Goal: Transaction & Acquisition: Subscribe to service/newsletter

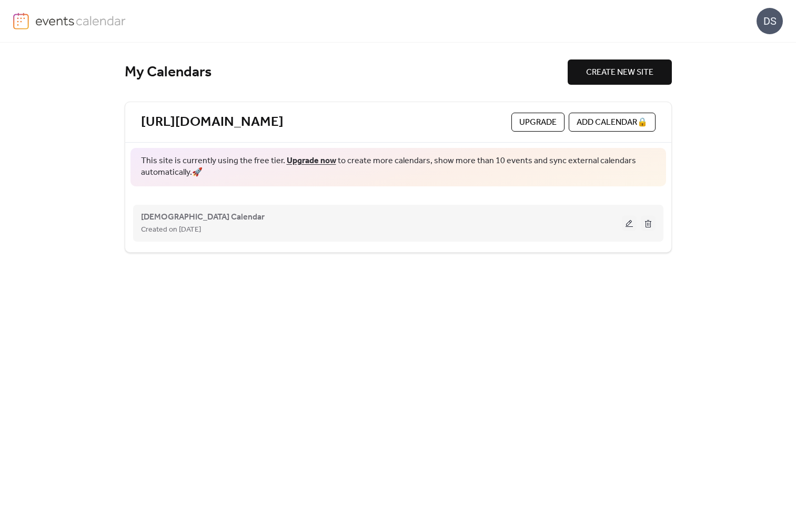
click at [630, 221] on button at bounding box center [629, 223] width 15 height 16
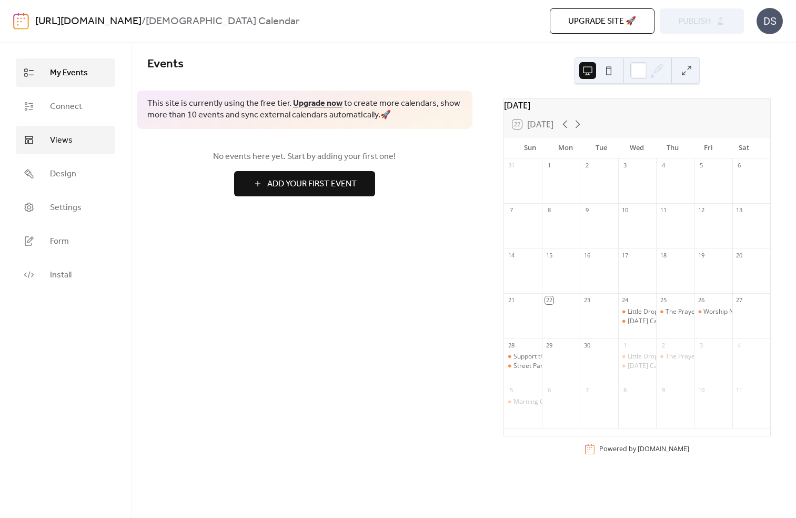
click at [58, 138] on span "Views" at bounding box center [61, 140] width 23 height 13
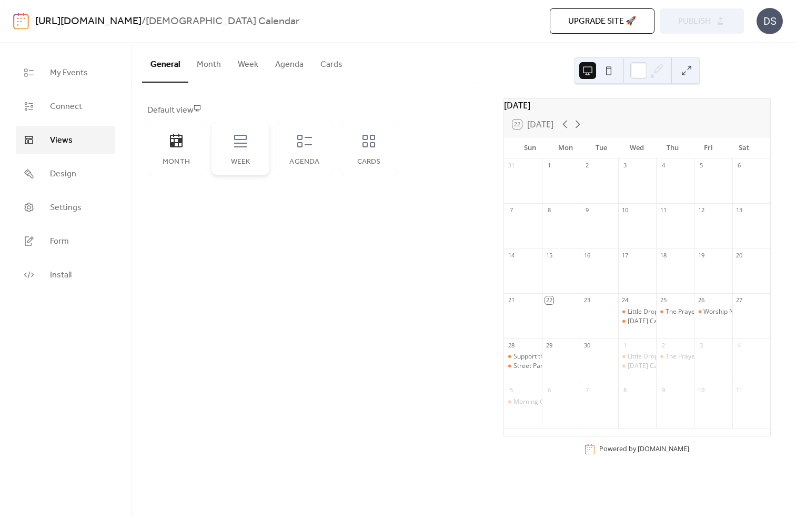
click at [226, 143] on div "Week" at bounding box center [240, 148] width 58 height 53
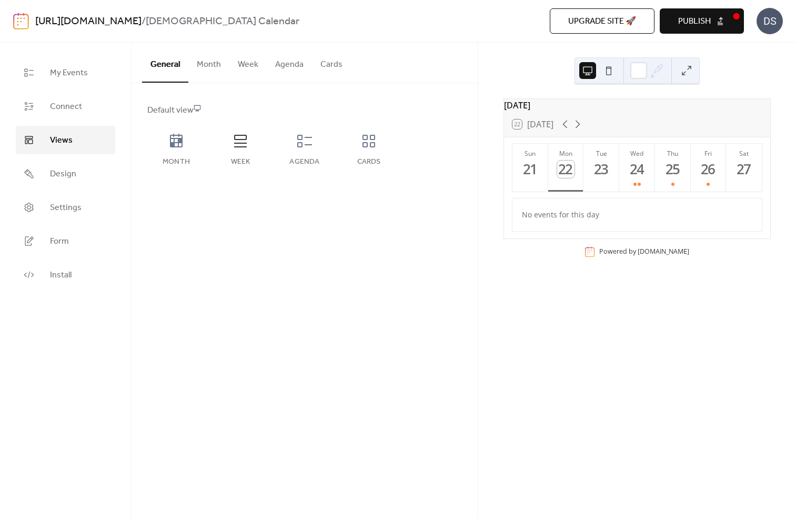
click at [607, 70] on button at bounding box center [608, 70] width 17 height 17
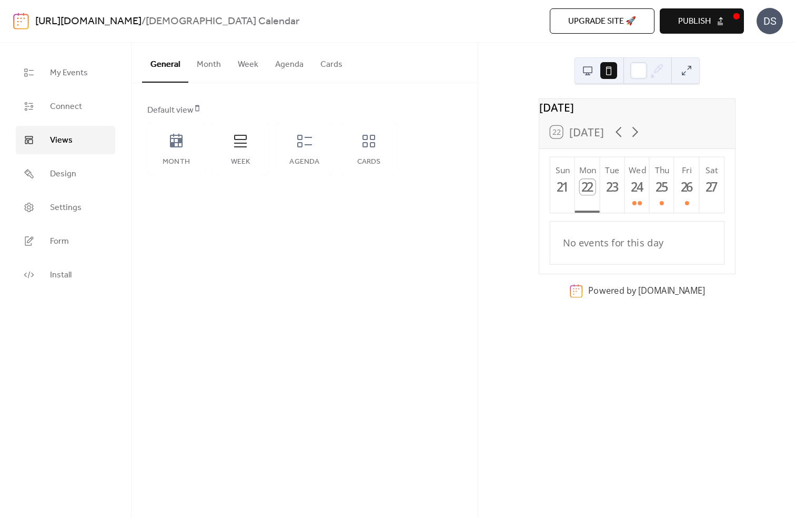
click at [587, 70] on button at bounding box center [587, 70] width 17 height 17
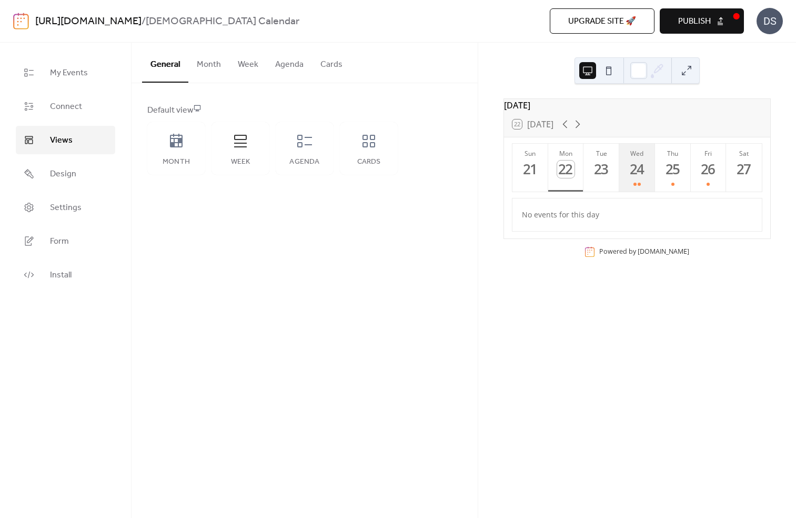
click at [635, 177] on div "24" at bounding box center [637, 168] width 17 height 17
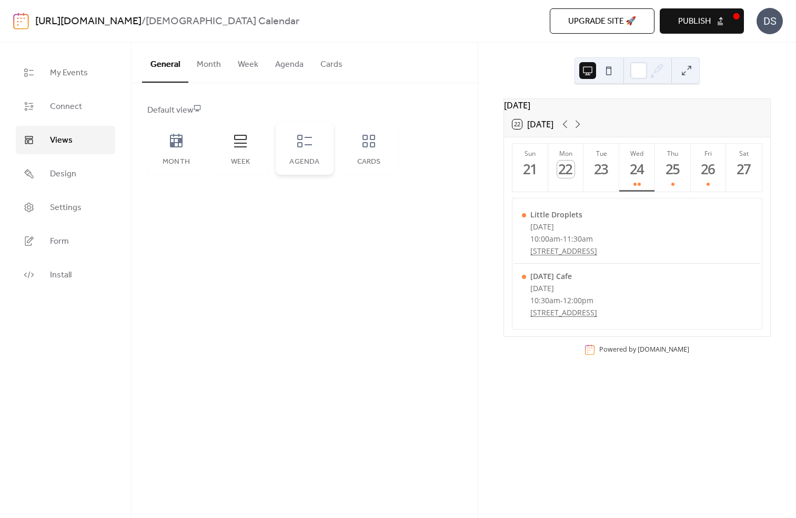
click at [306, 141] on icon at bounding box center [304, 141] width 17 height 17
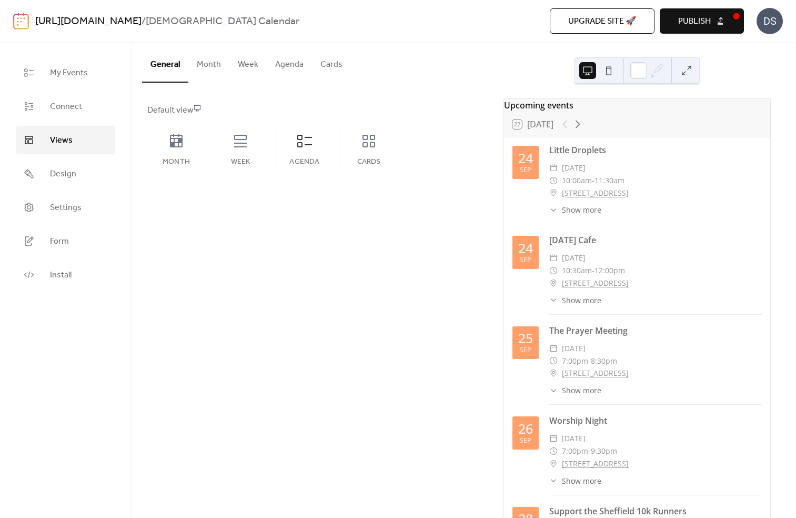
click at [684, 23] on span "Publish" at bounding box center [694, 21] width 33 height 13
click at [183, 142] on icon at bounding box center [176, 141] width 17 height 17
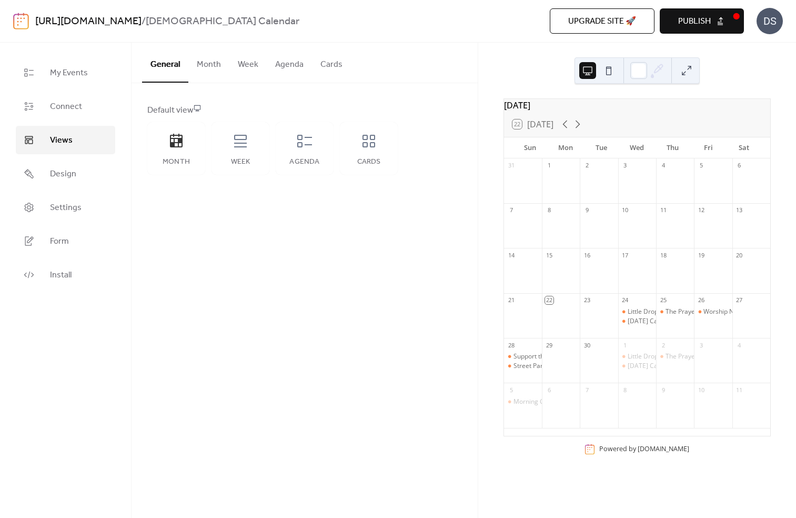
click at [681, 22] on span "Publish" at bounding box center [694, 21] width 33 height 13
click at [387, 51] on div "General Month Week Agenda Cards" at bounding box center [305, 63] width 346 height 41
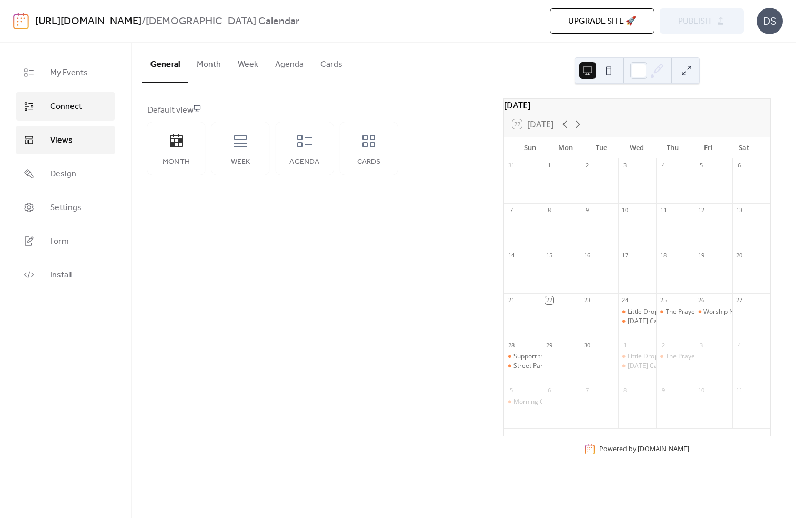
click at [65, 112] on span "Connect" at bounding box center [66, 106] width 32 height 13
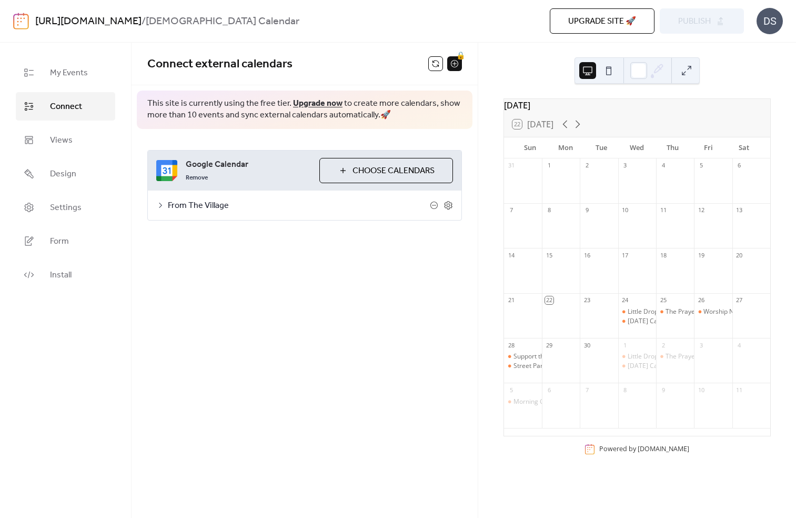
click at [208, 205] on span "From The Village" at bounding box center [299, 205] width 262 height 13
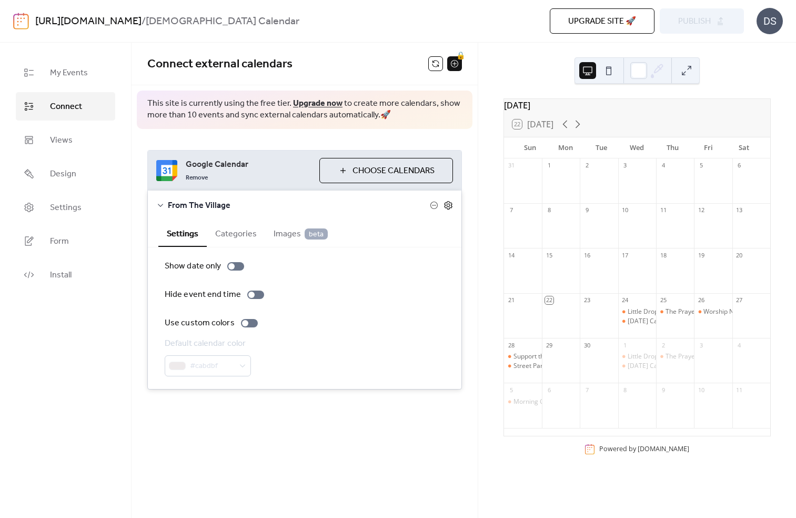
click at [449, 204] on icon at bounding box center [448, 205] width 4 height 4
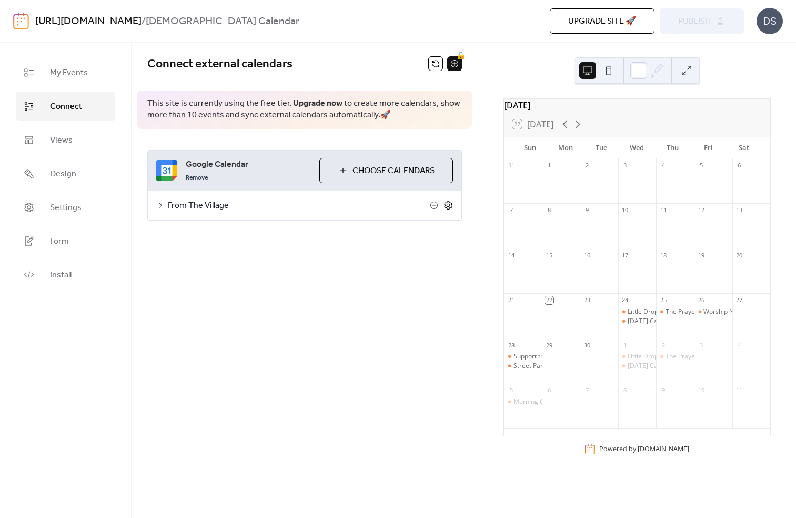
click at [449, 204] on icon at bounding box center [448, 205] width 4 height 4
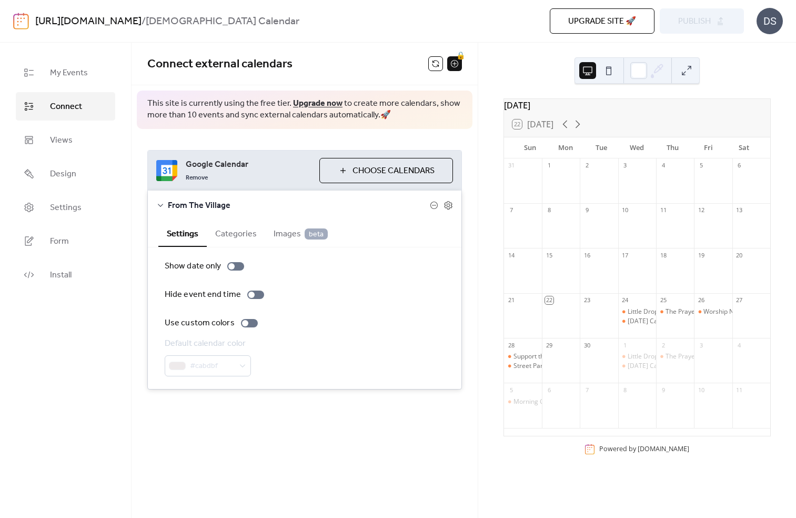
click at [115, 313] on div "My Events Connect Views Design Settings Form Install" at bounding box center [66, 280] width 132 height 475
click at [64, 73] on span "My Events" at bounding box center [69, 73] width 38 height 13
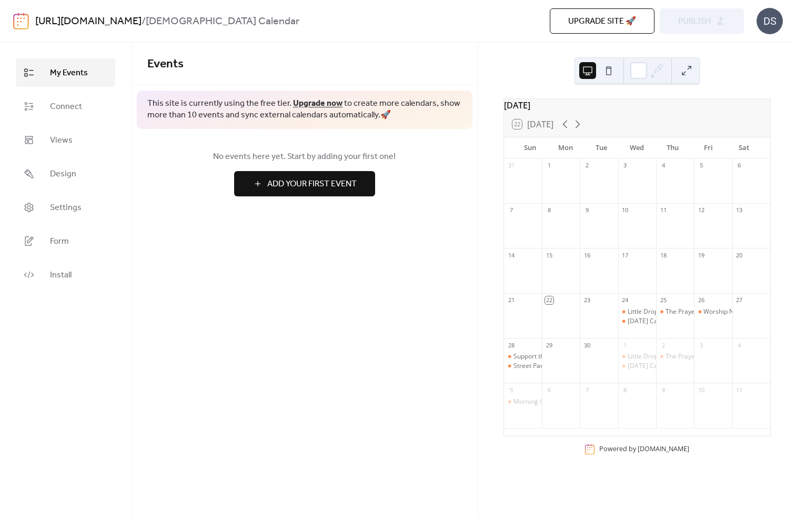
click at [689, 72] on button at bounding box center [686, 70] width 17 height 17
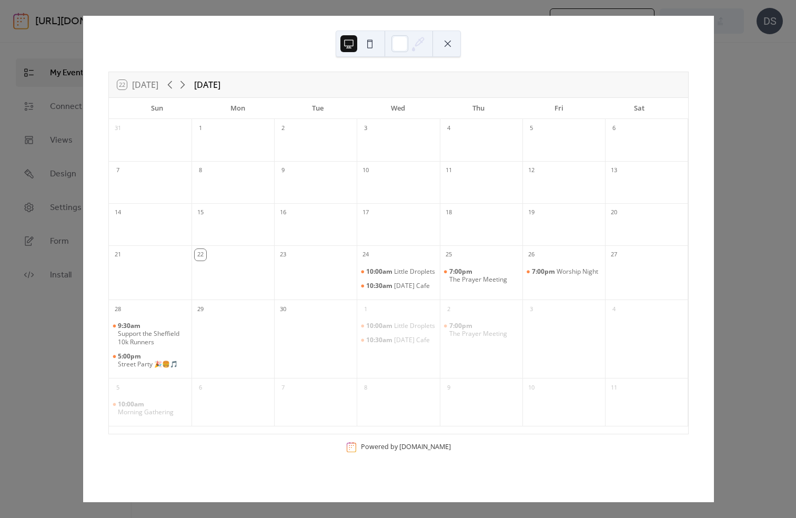
click at [447, 44] on button at bounding box center [447, 43] width 17 height 17
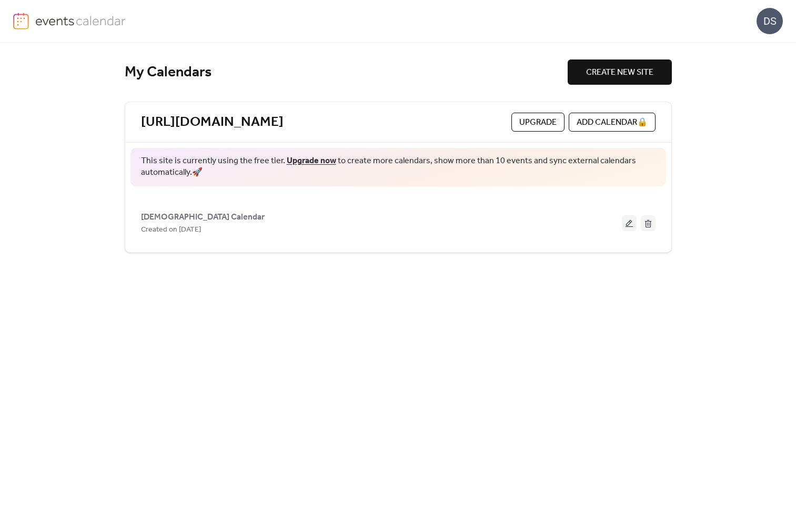
click at [532, 119] on span "Upgrade" at bounding box center [537, 122] width 37 height 13
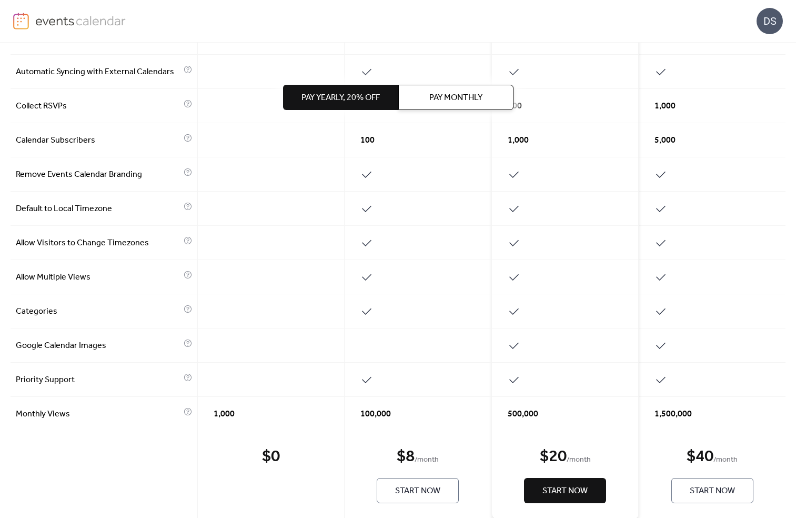
scroll to position [382, 0]
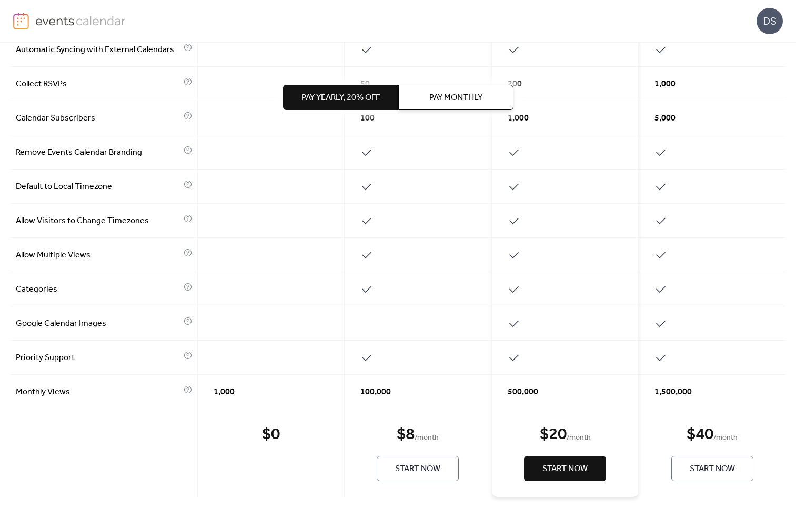
click at [425, 471] on span "Start Now" at bounding box center [417, 468] width 45 height 13
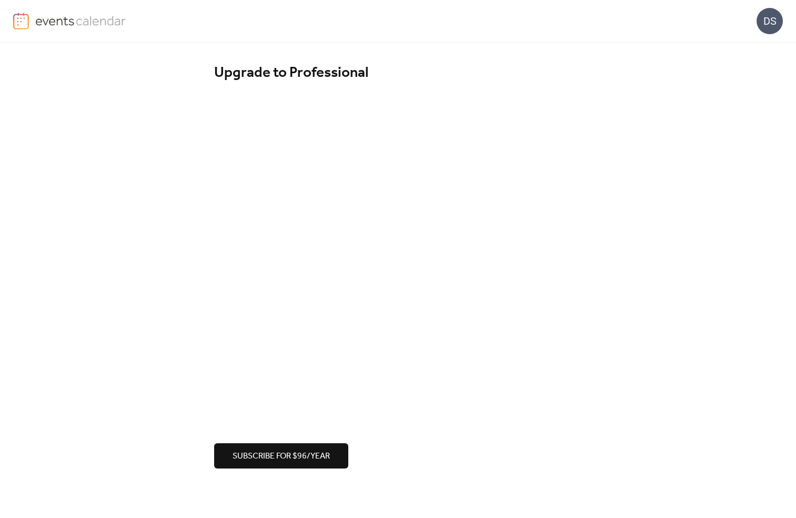
click at [452, 446] on div "Subscribe for $96/year" at bounding box center [398, 455] width 368 height 25
click at [284, 455] on span "Subscribe for $96/year" at bounding box center [281, 456] width 97 height 13
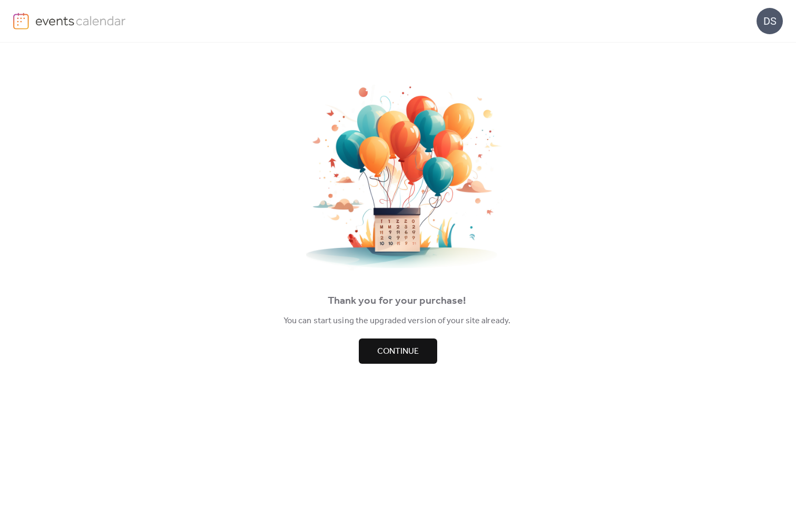
click at [400, 350] on span "Continue" at bounding box center [398, 351] width 42 height 13
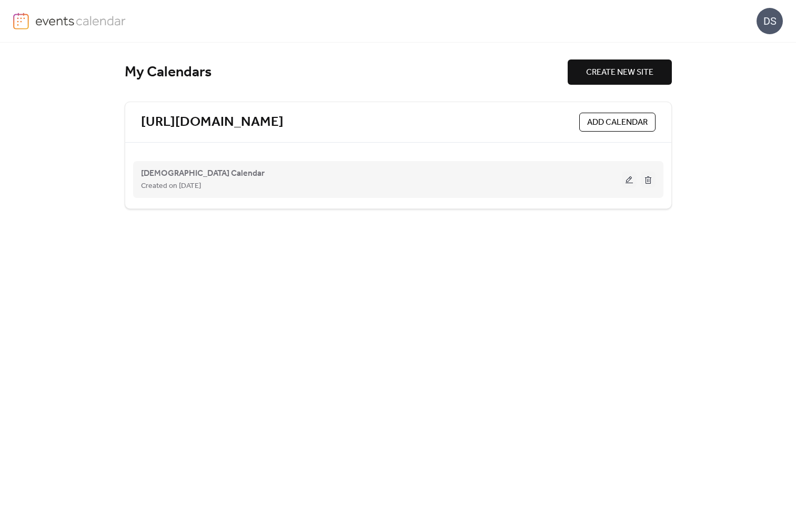
click at [624, 180] on button at bounding box center [629, 179] width 15 height 16
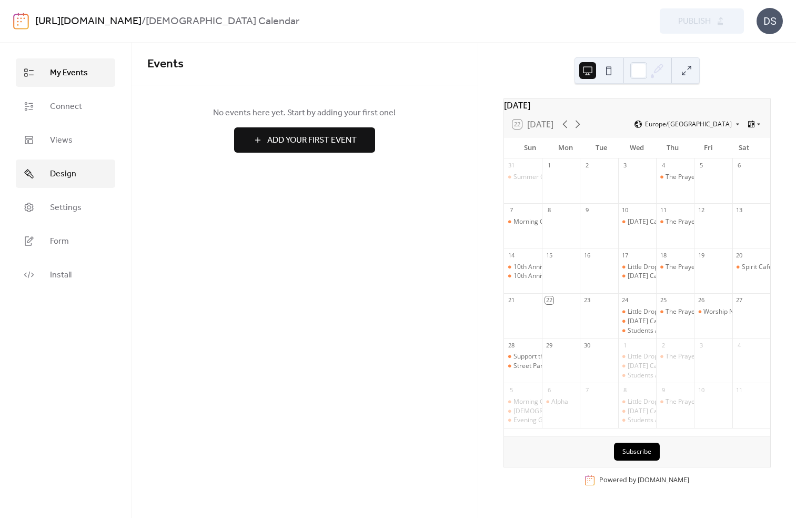
click at [66, 170] on span "Design" at bounding box center [63, 174] width 26 height 13
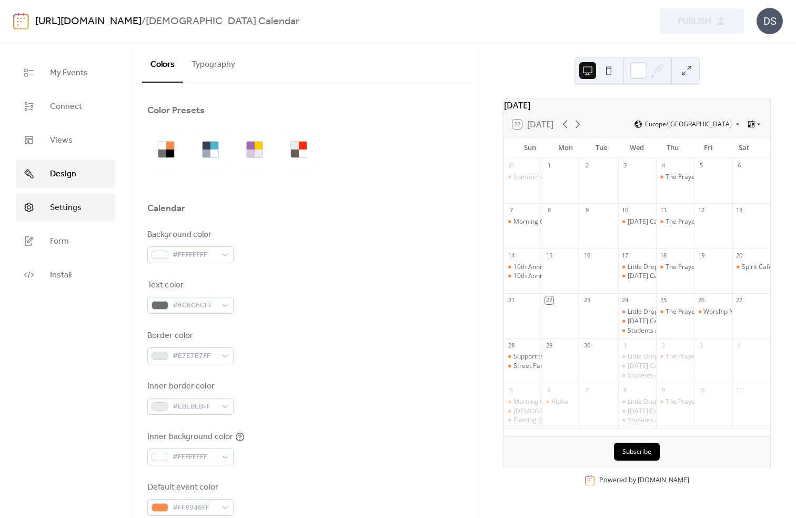
click at [65, 214] on span "Settings" at bounding box center [66, 207] width 32 height 13
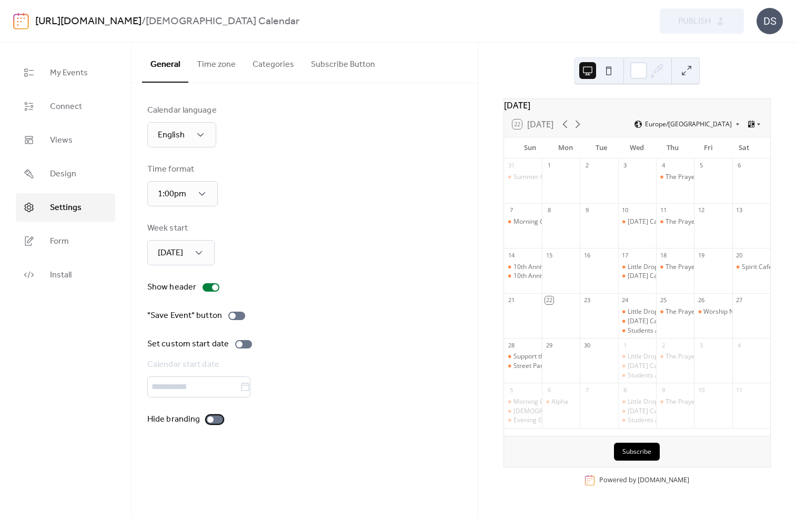
click at [212, 420] on div at bounding box center [214, 419] width 17 height 8
click at [205, 288] on div at bounding box center [211, 287] width 17 height 8
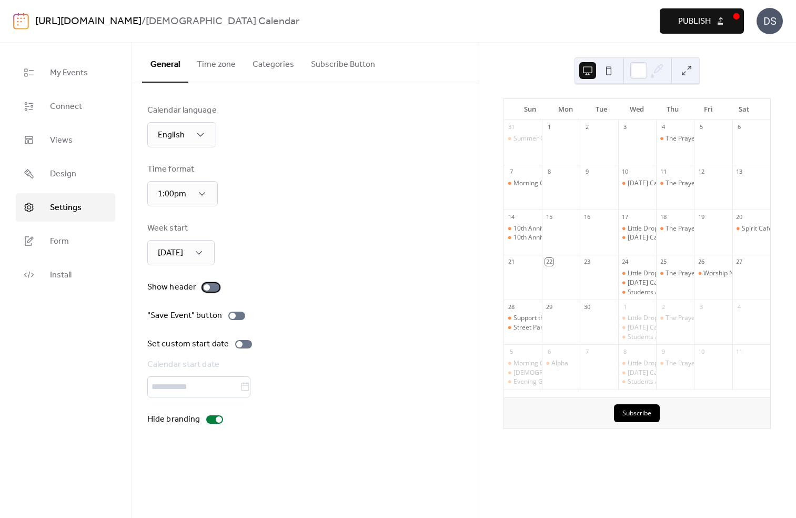
click at [205, 288] on div at bounding box center [207, 287] width 6 height 6
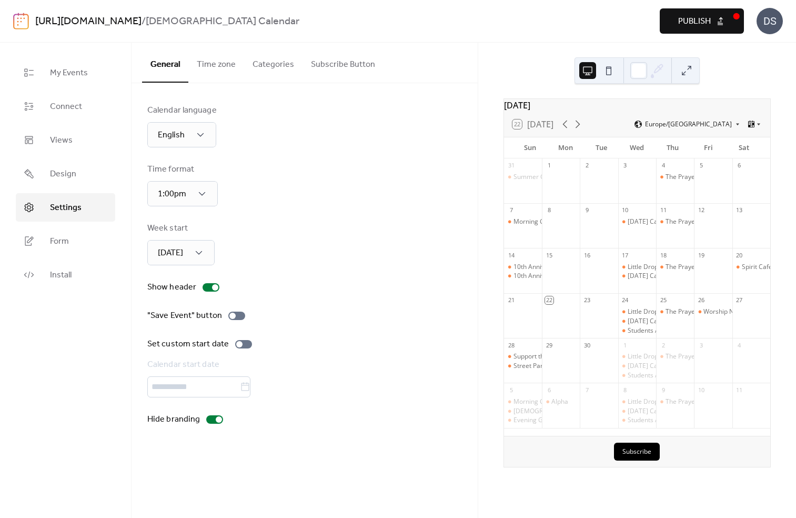
click at [214, 69] on button "Time zone" at bounding box center [216, 62] width 56 height 39
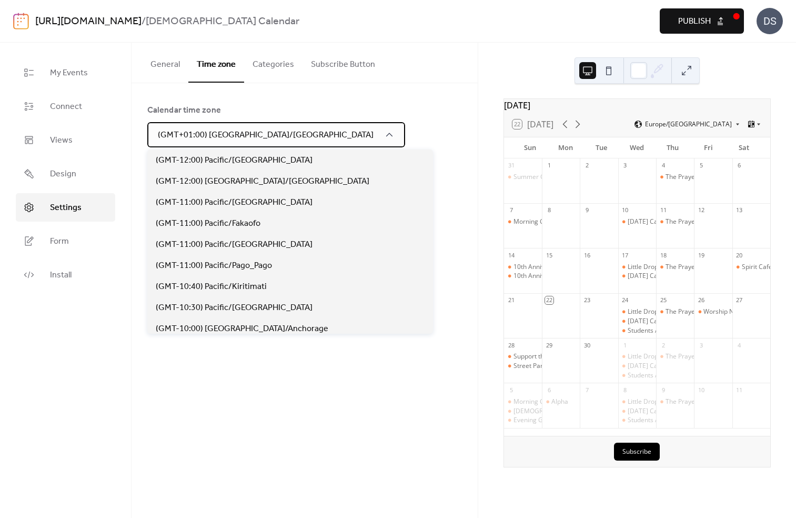
scroll to position [2483, 0]
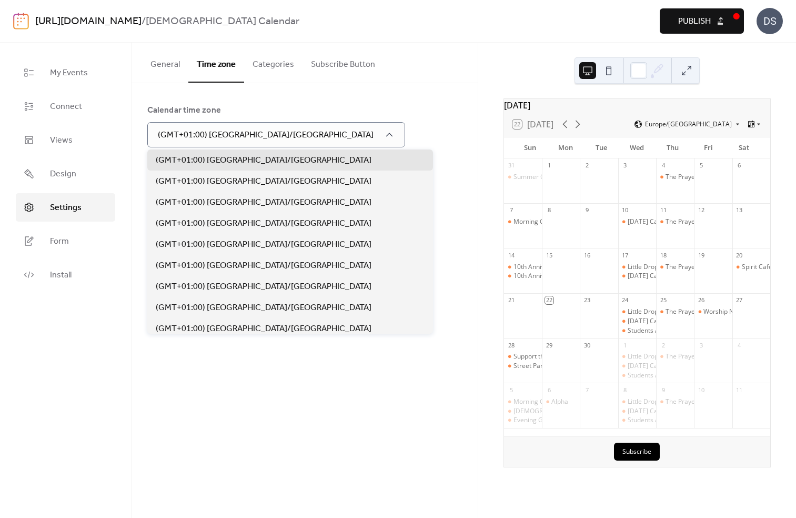
click at [372, 99] on div "Calendar time zone (GMT+01:00) Europe/London Event timezone display options ​ D…" at bounding box center [305, 192] width 346 height 219
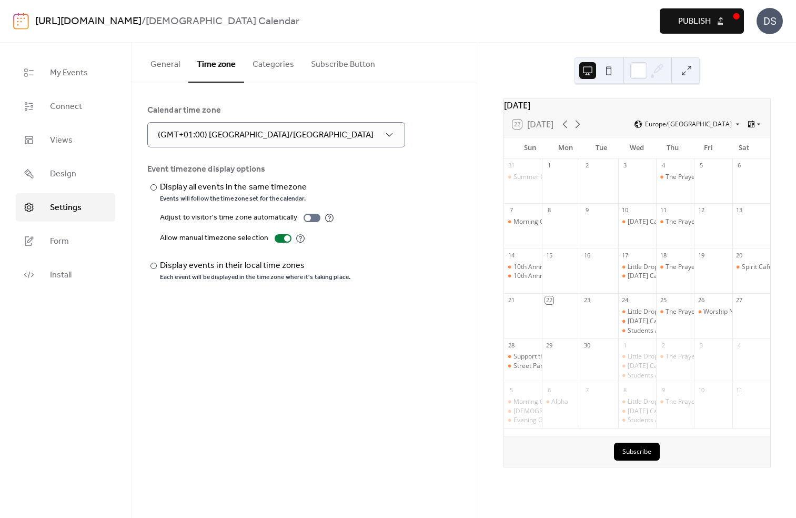
click at [273, 60] on button "Categories" at bounding box center [273, 62] width 58 height 39
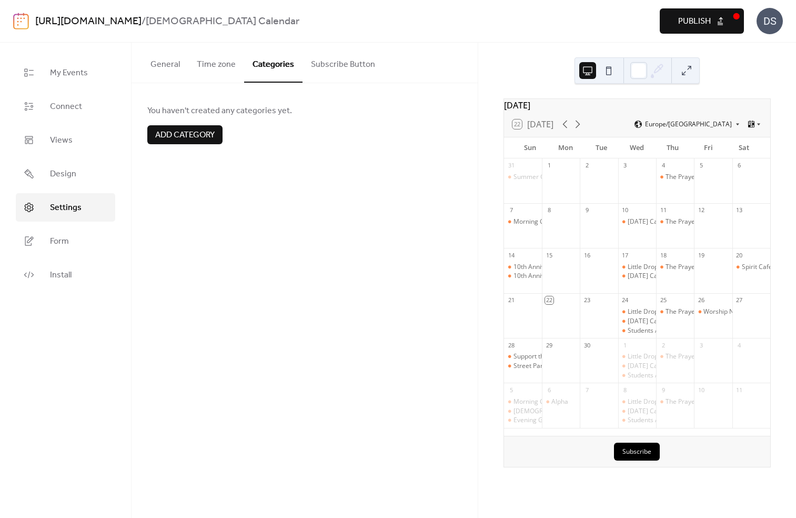
click at [185, 134] on span "Add category" at bounding box center [184, 135] width 59 height 13
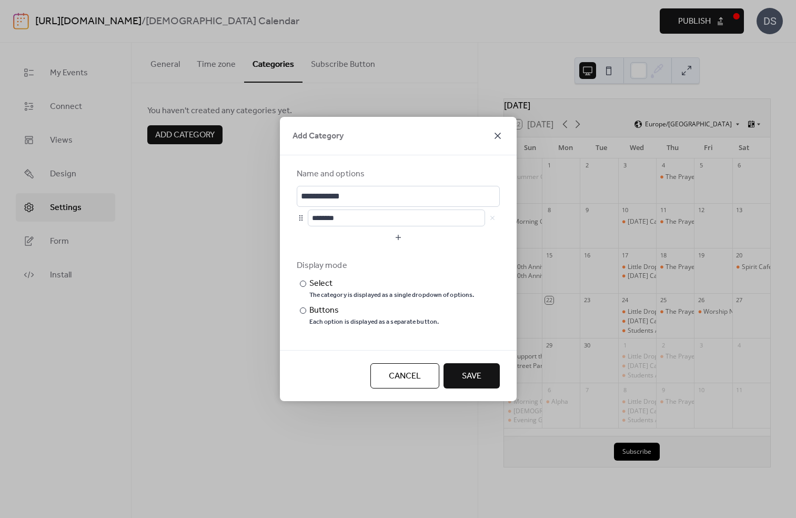
click at [497, 136] on icon at bounding box center [497, 135] width 13 height 13
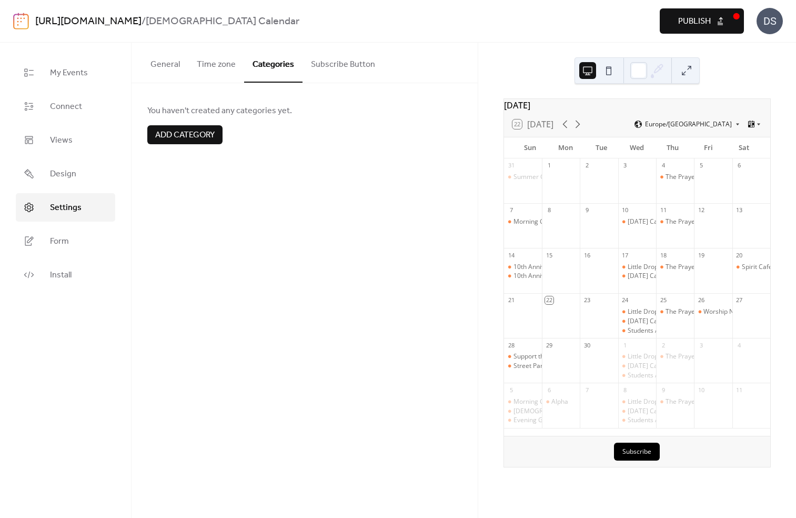
click at [201, 139] on span "Add category" at bounding box center [184, 135] width 59 height 13
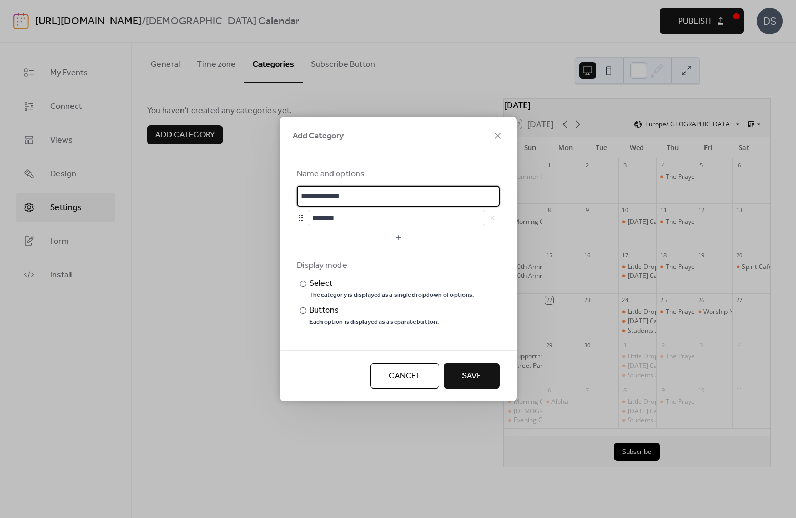
scroll to position [2, 0]
drag, startPoint x: 366, startPoint y: 197, endPoint x: 262, endPoint y: 198, distance: 104.2
click at [262, 198] on div "**********" at bounding box center [398, 259] width 796 height 518
type input "********"
click at [493, 132] on icon at bounding box center [497, 135] width 13 height 13
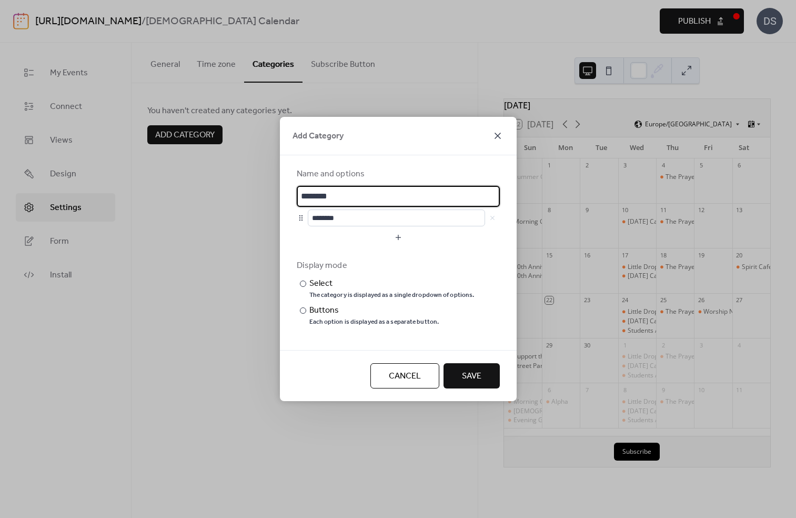
scroll to position [0, 0]
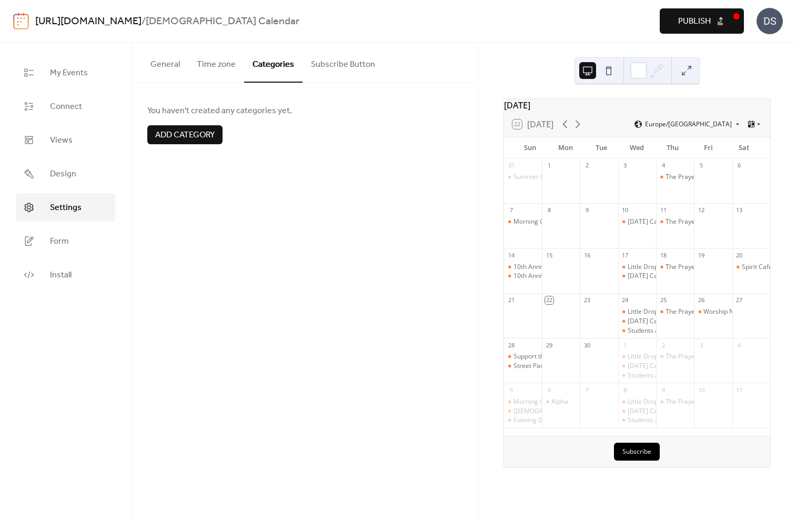
click at [179, 137] on span "Add category" at bounding box center [184, 135] width 59 height 13
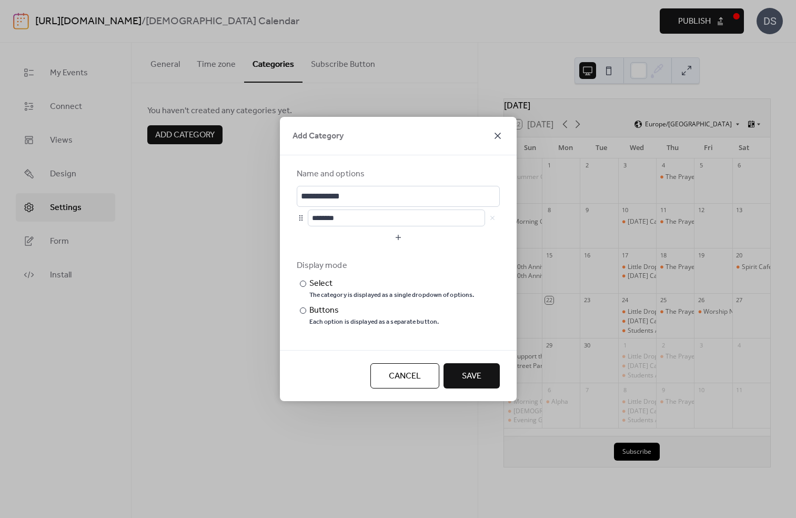
click at [495, 138] on icon at bounding box center [497, 135] width 13 height 13
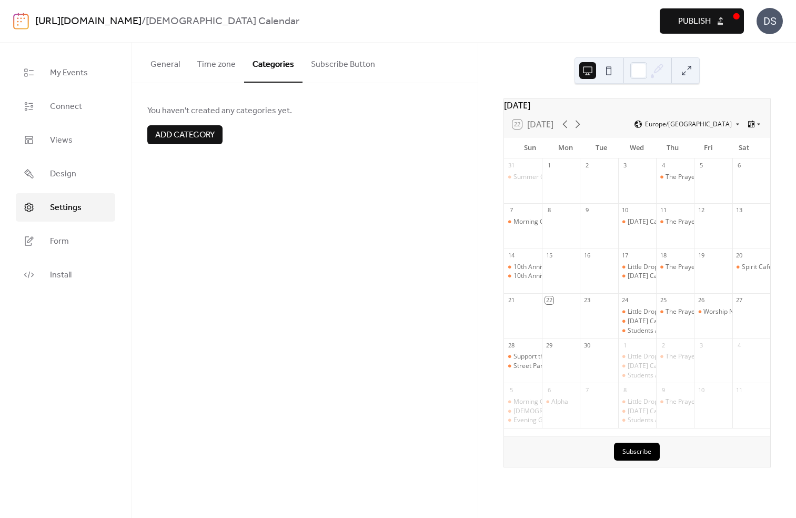
click at [161, 68] on button "General" at bounding box center [165, 62] width 46 height 39
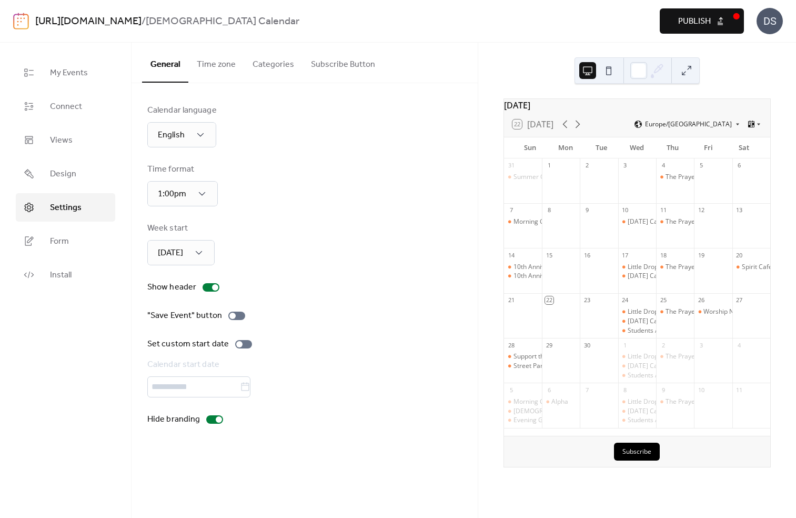
click at [707, 18] on span "Publish" at bounding box center [694, 21] width 33 height 13
click at [765, 31] on div "DS" at bounding box center [769, 21] width 26 height 26
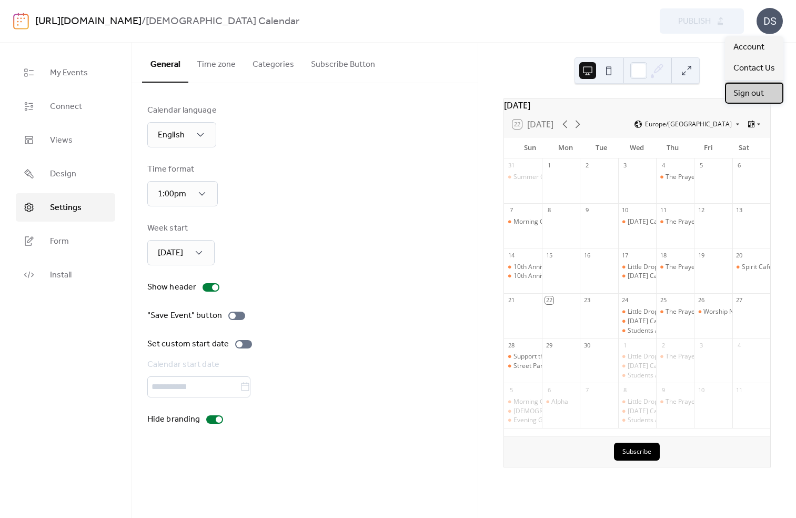
click at [751, 93] on span "Sign out" at bounding box center [748, 93] width 31 height 13
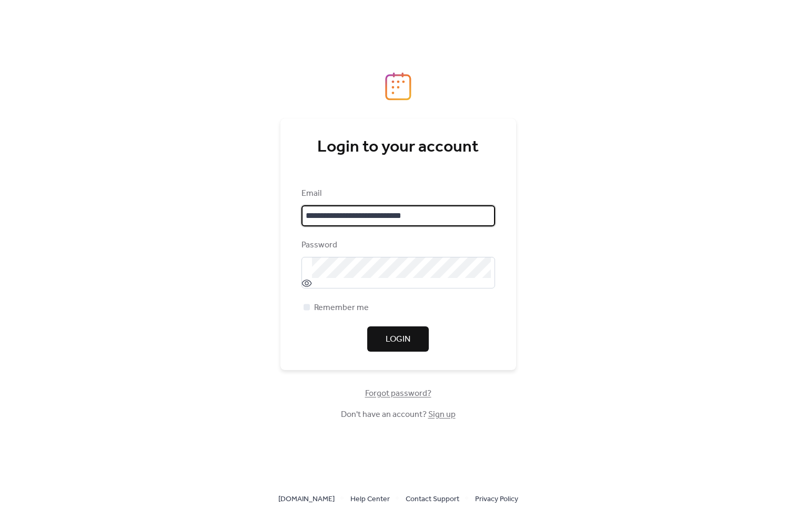
click at [401, 340] on span "Login" at bounding box center [398, 339] width 25 height 13
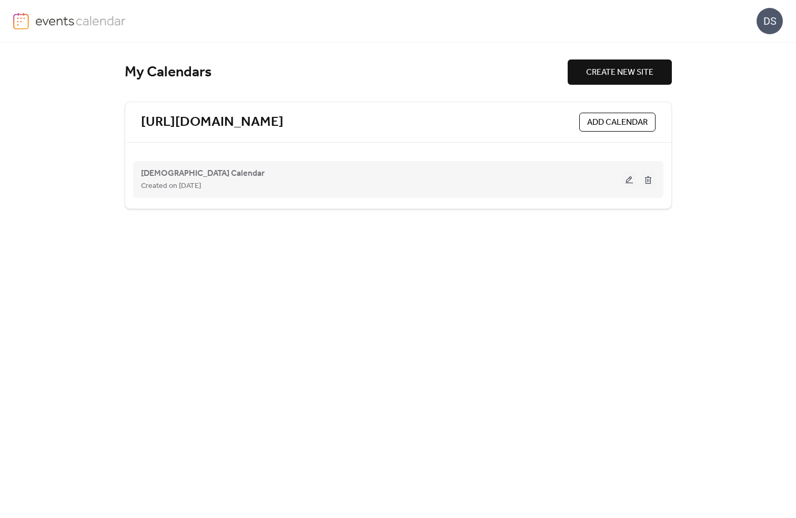
click at [624, 174] on button at bounding box center [629, 179] width 15 height 16
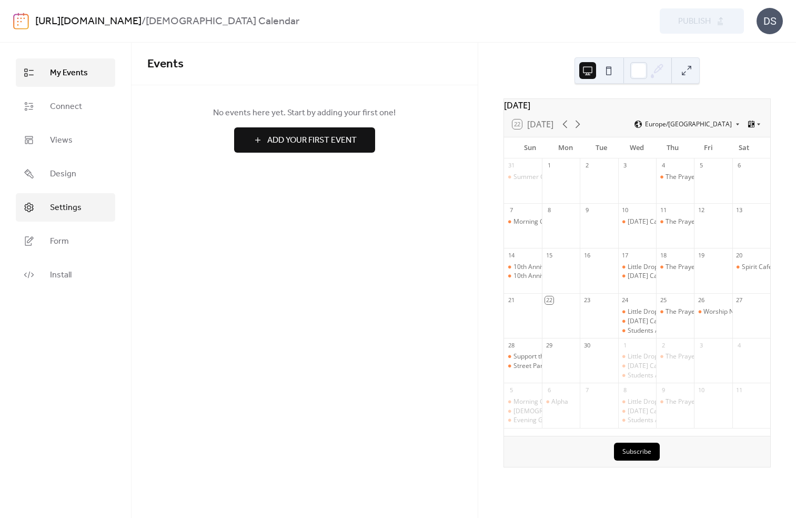
click at [62, 206] on span "Settings" at bounding box center [66, 207] width 32 height 13
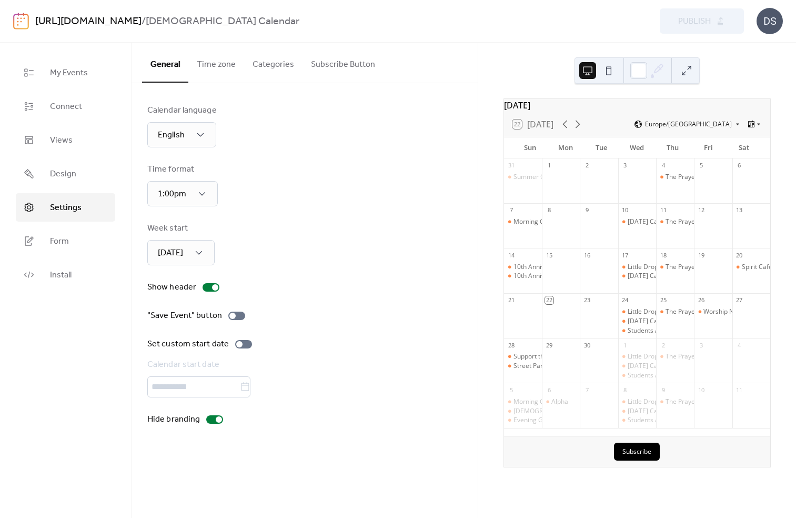
click at [345, 65] on button "Subscribe Button" at bounding box center [342, 62] width 81 height 39
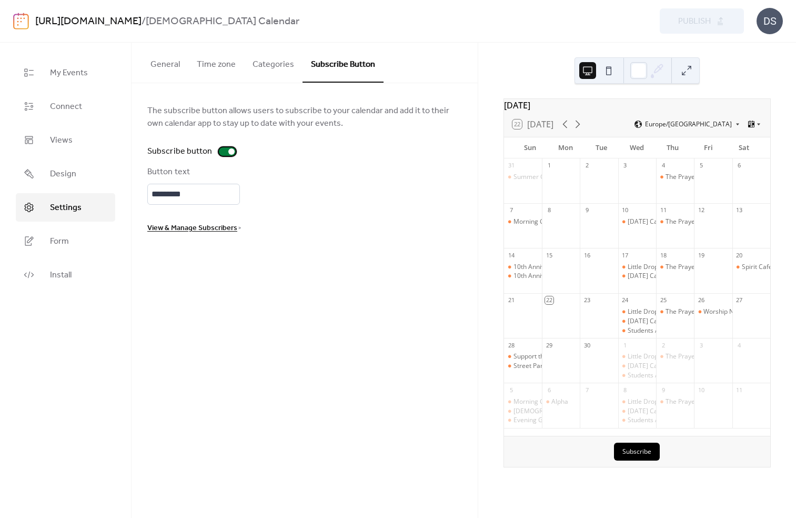
click at [224, 152] on div at bounding box center [227, 151] width 17 height 8
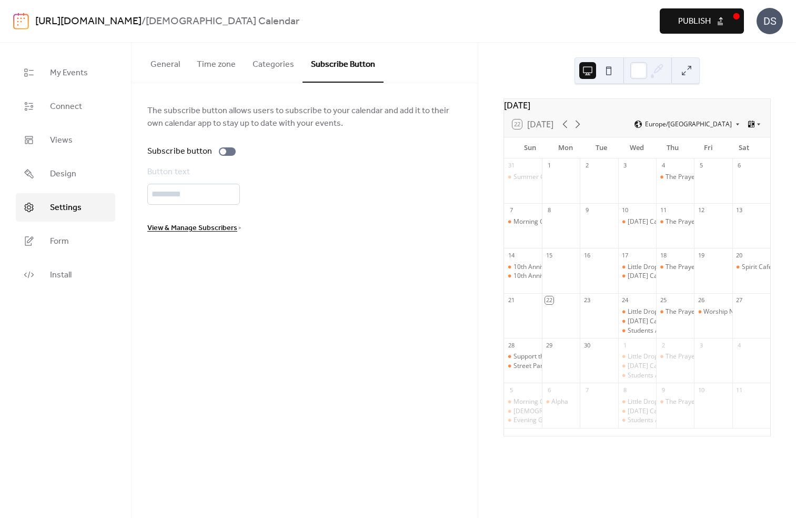
click at [708, 23] on span "Publish" at bounding box center [694, 21] width 33 height 13
